Goal: Information Seeking & Learning: Compare options

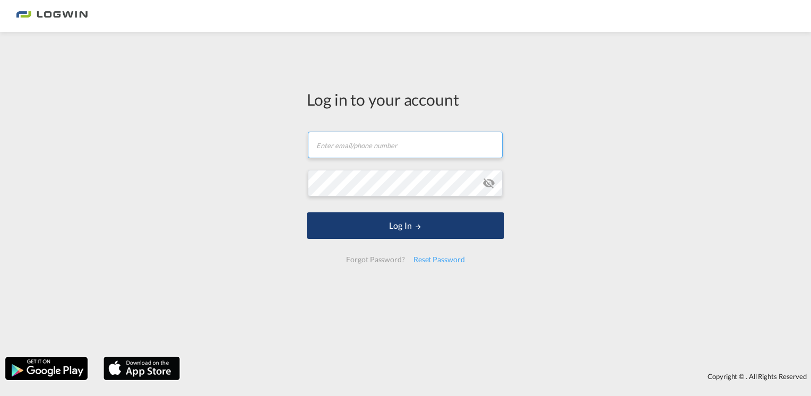
type input "[PERSON_NAME][EMAIL_ADDRESS][PERSON_NAME][DOMAIN_NAME]"
click at [418, 226] on md-icon "LOGIN" at bounding box center [418, 226] width 7 height 7
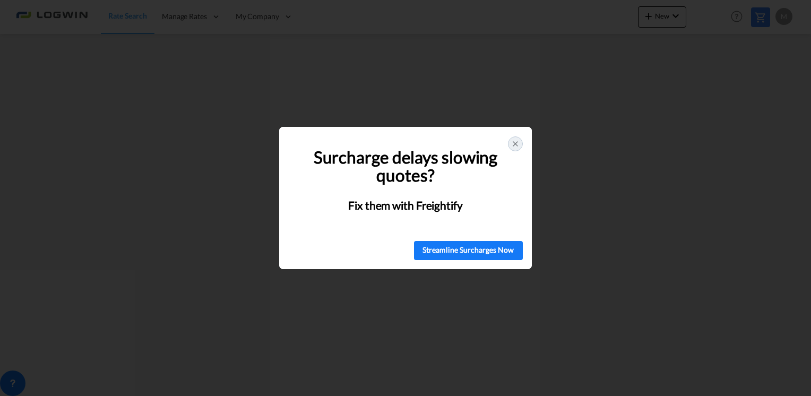
click at [517, 146] on icon at bounding box center [515, 144] width 8 height 8
